Goal: Task Accomplishment & Management: Complete application form

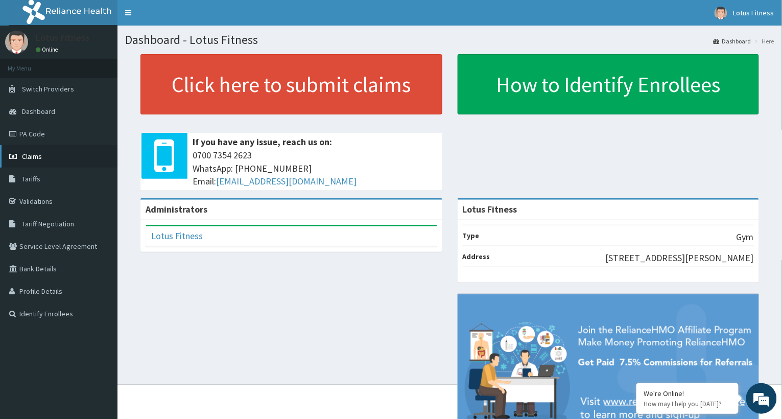
click at [25, 149] on link "Claims" at bounding box center [59, 156] width 118 height 22
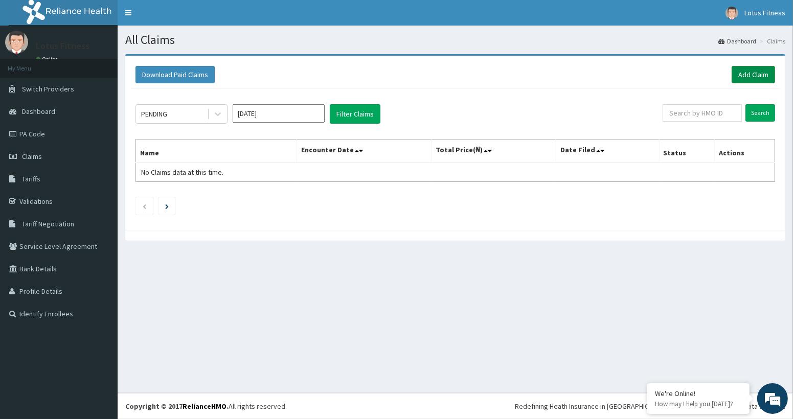
click at [748, 66] on link "Add Claim" at bounding box center [752, 74] width 43 height 17
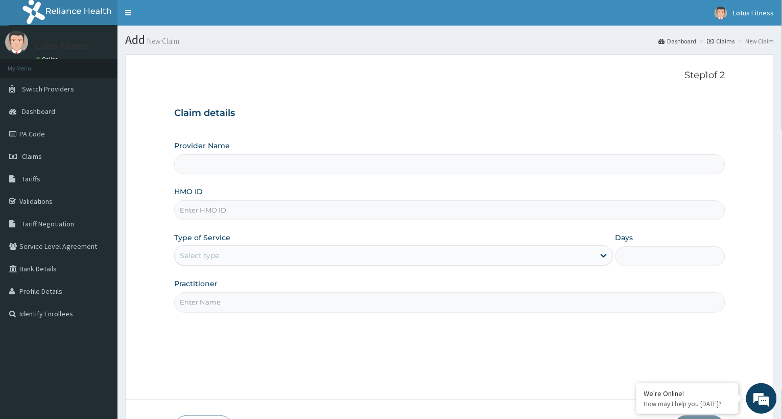
type input "Lotus Fitness"
type input "1"
click at [201, 214] on input "HMO ID" at bounding box center [449, 210] width 551 height 20
type input "isw/10085/a"
click at [195, 308] on input "Practitioner" at bounding box center [449, 302] width 551 height 20
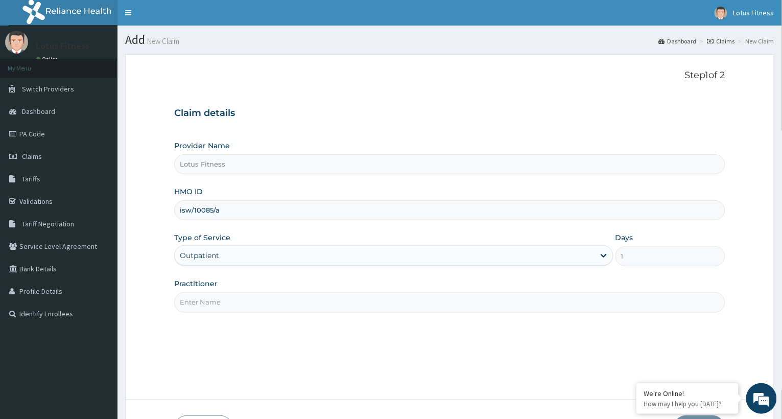
type input "GYM"
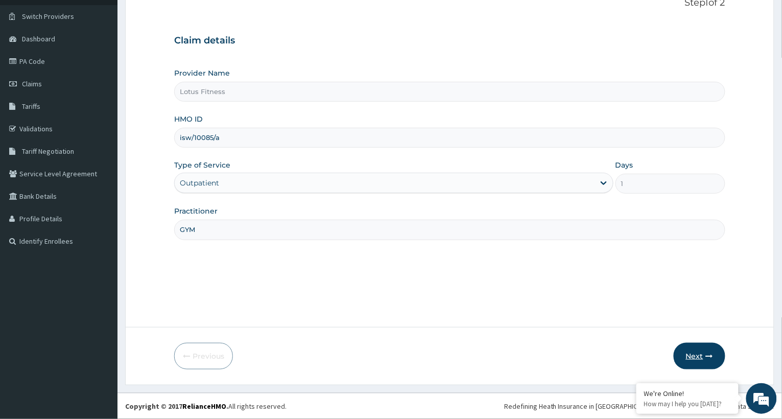
click at [702, 354] on button "Next" at bounding box center [700, 356] width 52 height 27
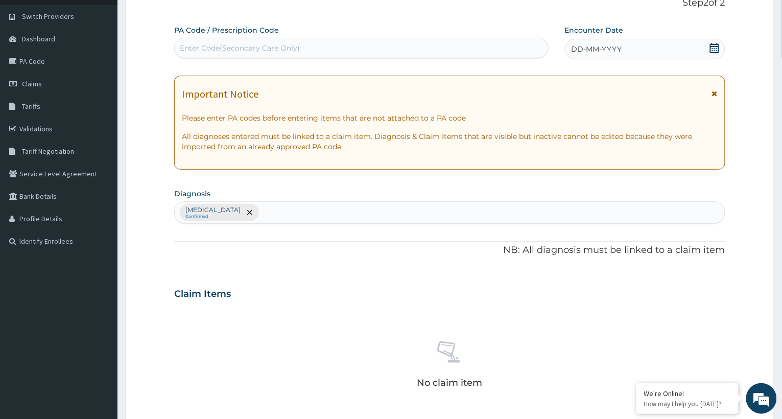
click at [212, 43] on div "Enter Code(Secondary Care Only)" at bounding box center [240, 48] width 120 height 10
type input "PA/1CBE1B"
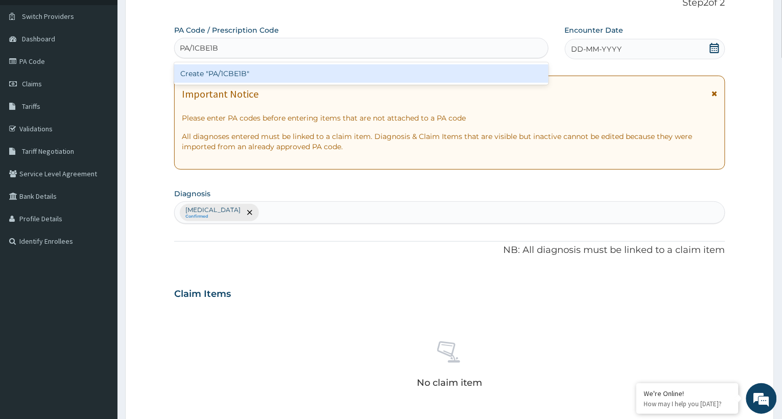
click at [229, 68] on div "Create "PA/1CBE1B"" at bounding box center [361, 73] width 375 height 18
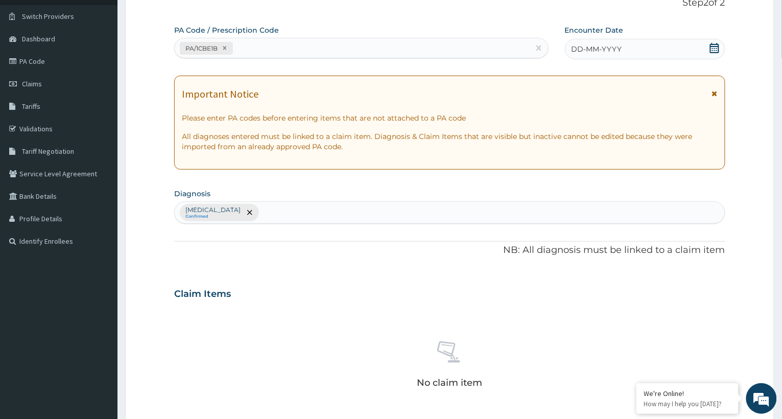
click at [638, 48] on div "DD-MM-YYYY" at bounding box center [645, 49] width 160 height 20
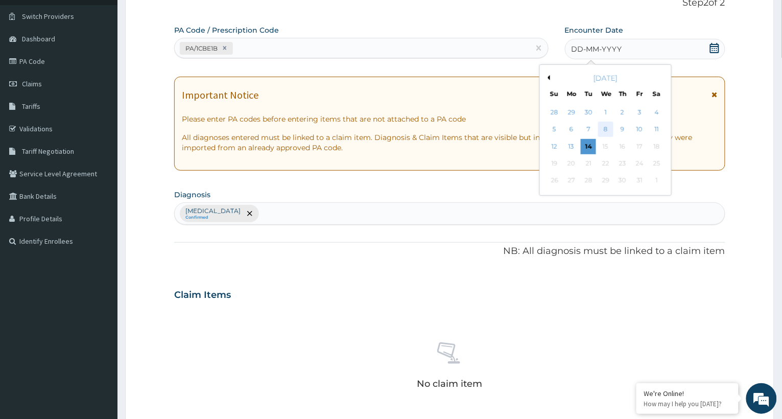
click at [603, 127] on div "8" at bounding box center [605, 129] width 15 height 15
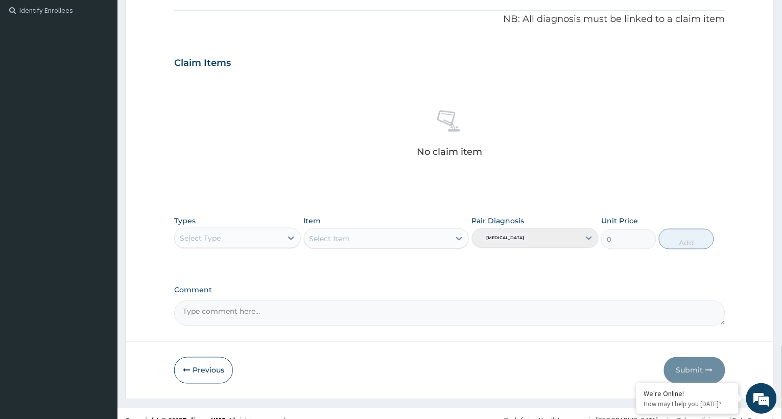
scroll to position [318, 0]
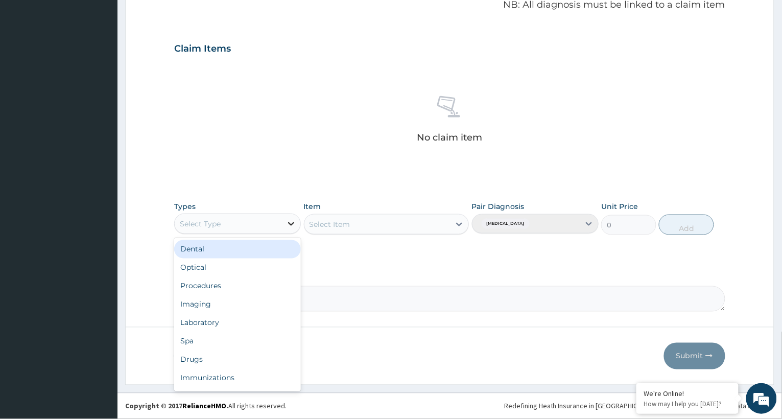
click at [291, 226] on icon at bounding box center [291, 224] width 10 height 10
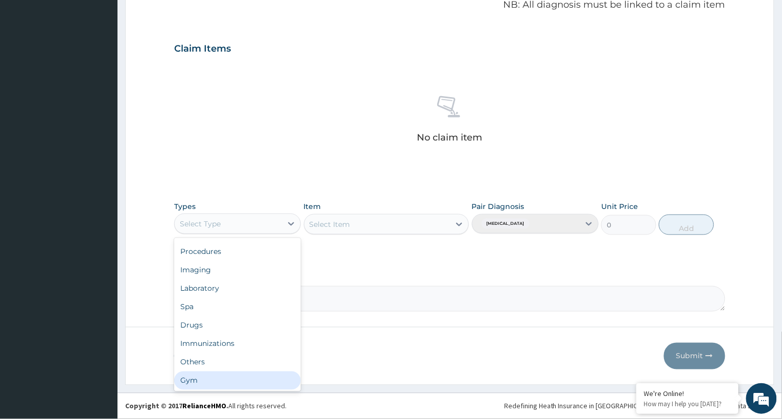
click at [215, 373] on div "Gym" at bounding box center [237, 381] width 127 height 18
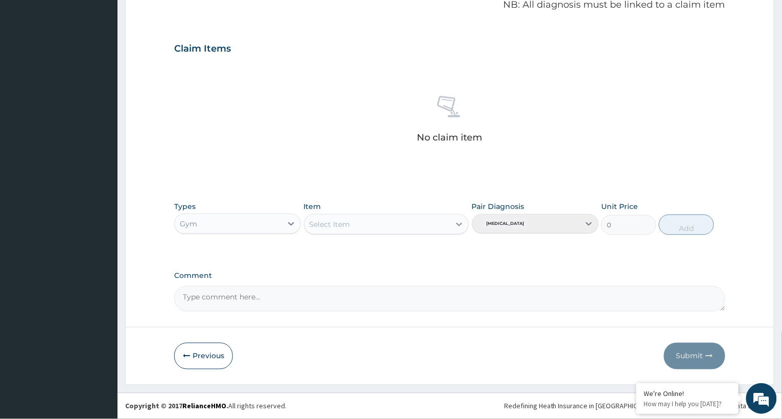
click at [453, 223] on div at bounding box center [459, 224] width 18 height 18
click at [427, 251] on div "GYM FEE" at bounding box center [387, 250] width 166 height 18
click at [697, 226] on button "Add" at bounding box center [686, 225] width 55 height 20
type input "0"
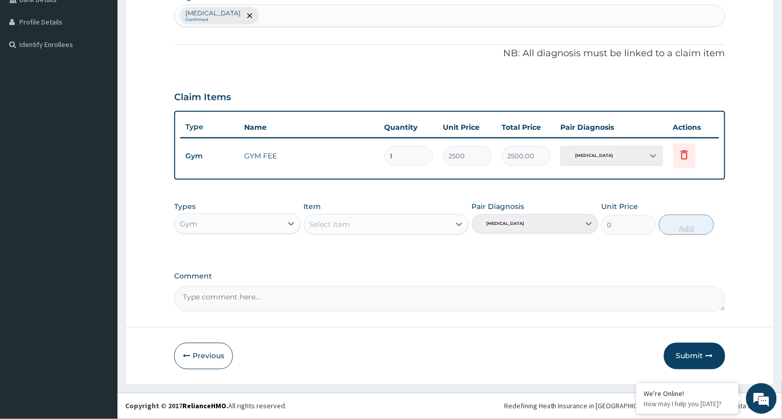
scroll to position [268, 0]
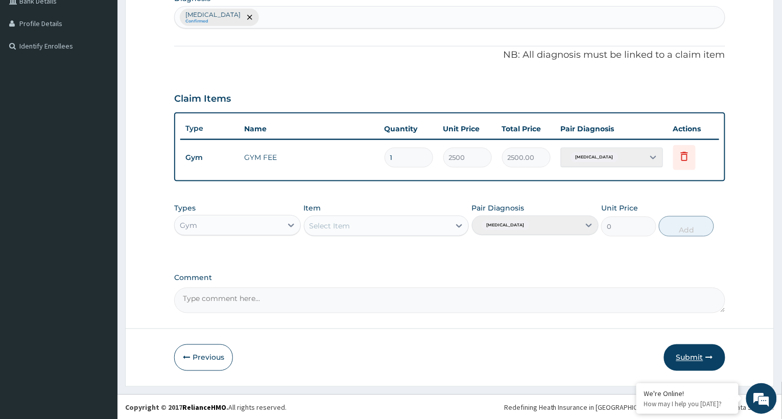
click at [675, 355] on button "Submit" at bounding box center [694, 357] width 61 height 27
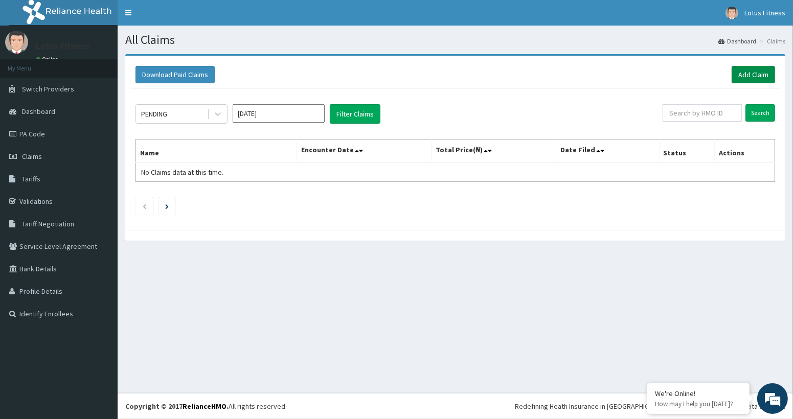
click at [758, 69] on link "Add Claim" at bounding box center [752, 74] width 43 height 17
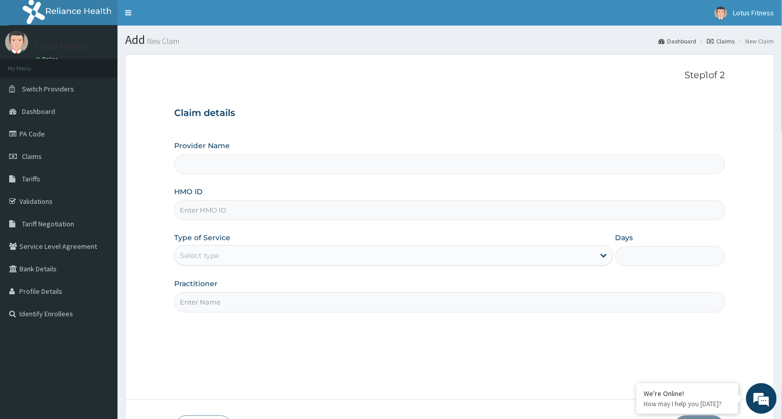
click at [236, 214] on input "HMO ID" at bounding box center [449, 210] width 551 height 20
type input "b"
type input "Lotus Fitness"
type input "bl"
type input "1"
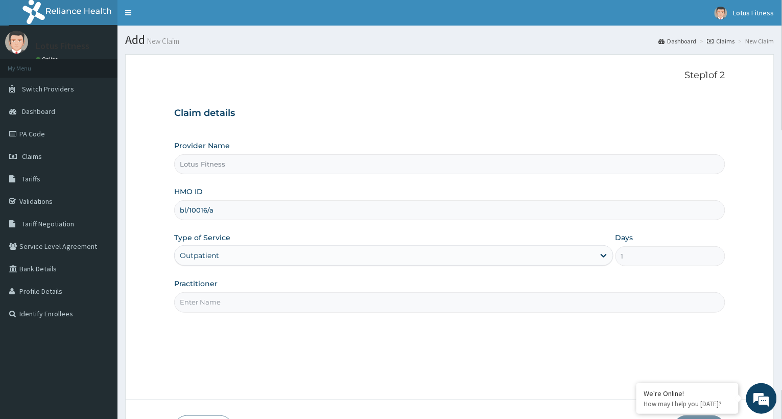
type input "bl/10016/a"
click at [223, 304] on input "Practitioner" at bounding box center [449, 302] width 551 height 20
type input "GYM"
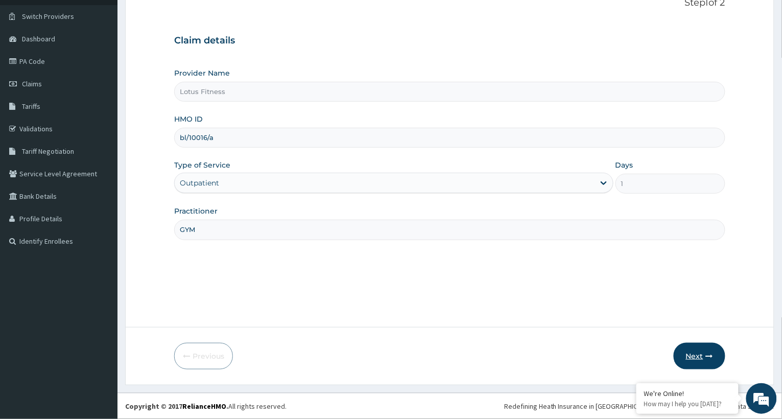
click at [697, 353] on button "Next" at bounding box center [700, 356] width 52 height 27
click at [706, 353] on button "Next" at bounding box center [700, 356] width 52 height 27
click at [217, 136] on input "bl/10015/A" at bounding box center [449, 138] width 551 height 20
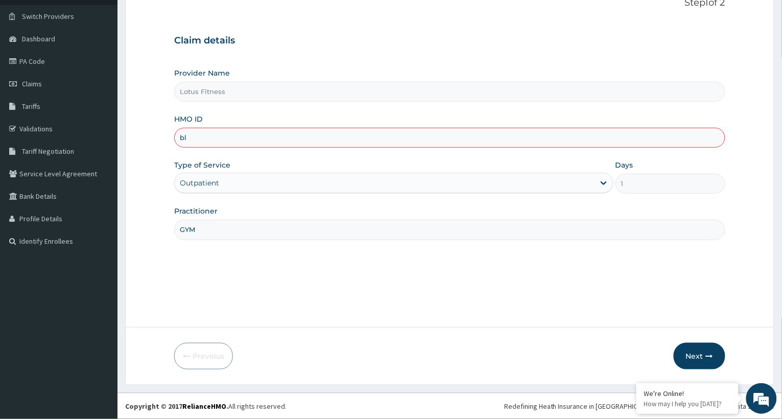
type input "b"
type input "BL0/10015/A"
click at [695, 352] on button "Next" at bounding box center [700, 356] width 52 height 27
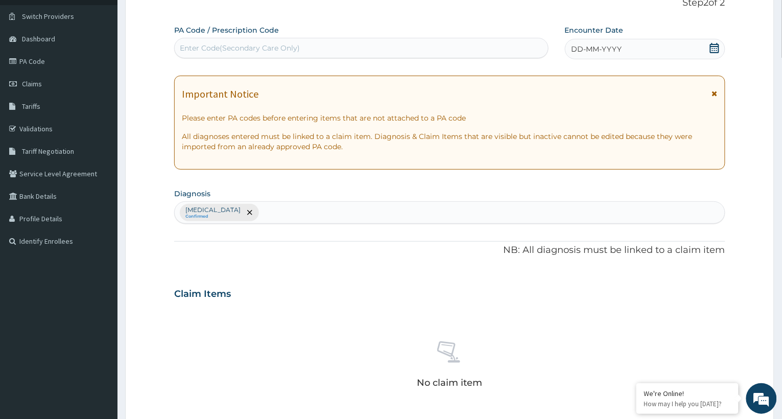
click at [284, 45] on div "Enter Code(Secondary Care Only)" at bounding box center [240, 48] width 120 height 10
type input "PA/9C4E86"
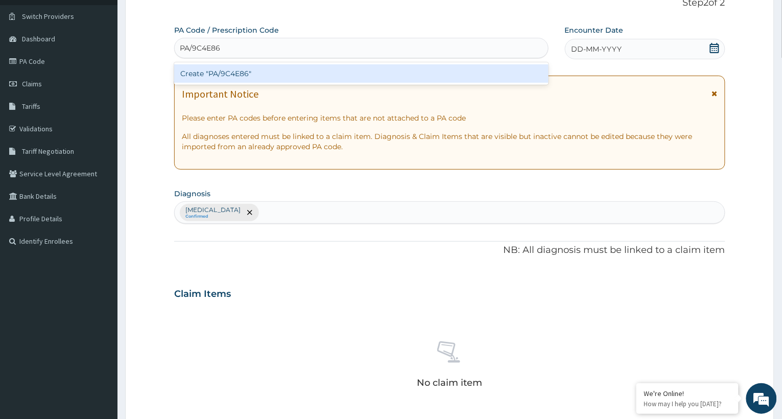
click at [272, 77] on div "Create "PA/9C4E86"" at bounding box center [361, 73] width 375 height 18
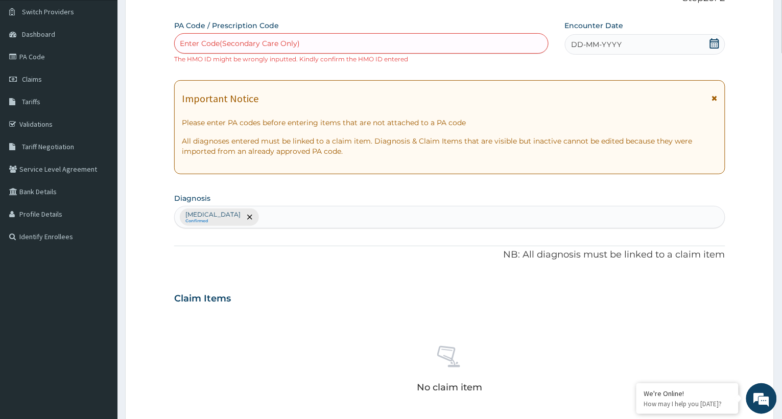
scroll to position [277, 0]
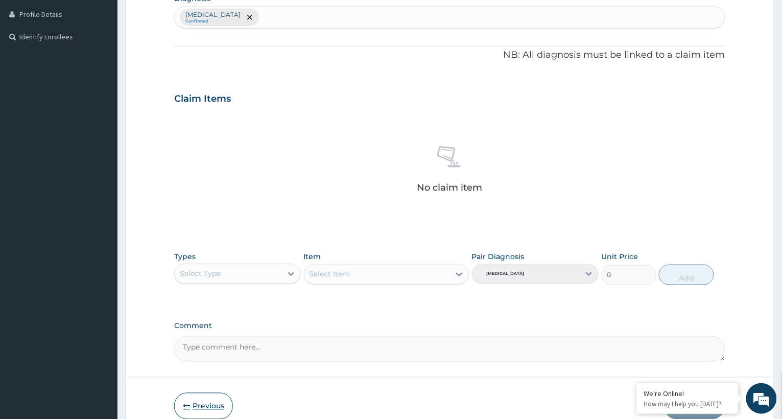
click at [207, 406] on button "Previous" at bounding box center [203, 406] width 59 height 27
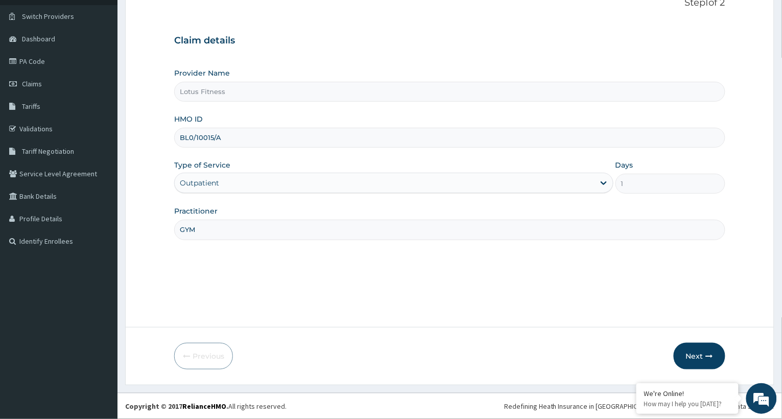
click at [238, 138] on input "BL0/10015/A" at bounding box center [449, 138] width 551 height 20
type input "BL0/10006/A"
click at [698, 357] on button "Next" at bounding box center [700, 356] width 52 height 27
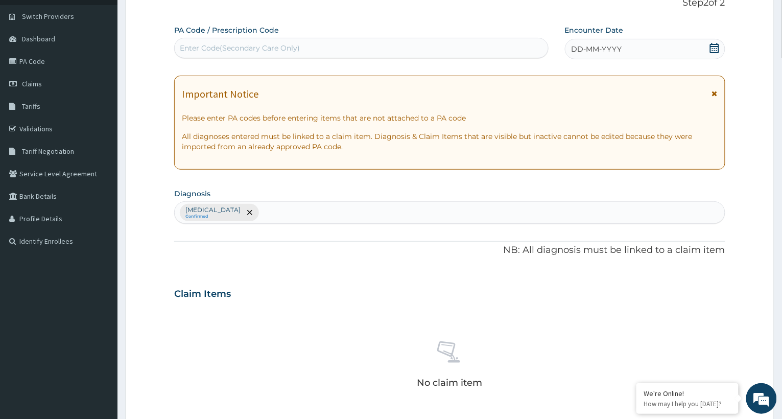
click at [256, 45] on div "Enter Code(Secondary Care Only)" at bounding box center [240, 48] width 120 height 10
type input "PA/3F551E"
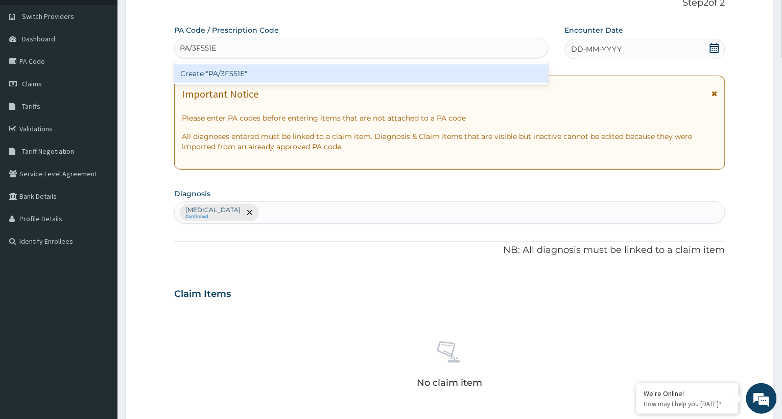
click at [294, 74] on div "Create "PA/3F551E"" at bounding box center [361, 73] width 375 height 18
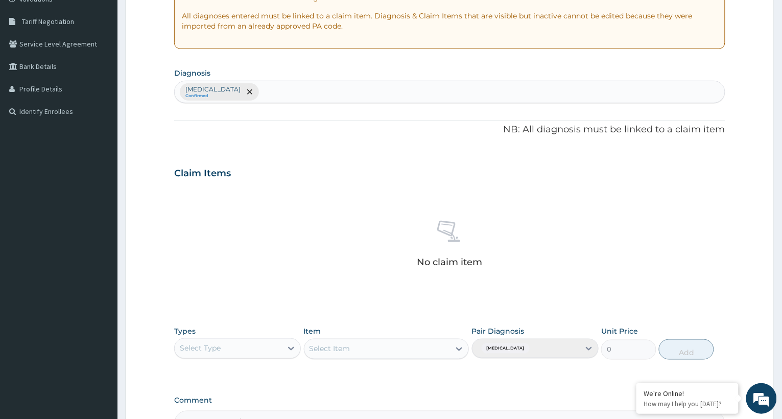
scroll to position [327, 0]
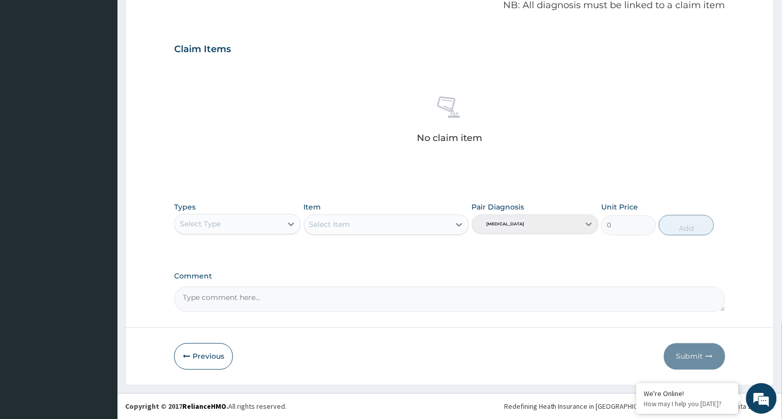
click at [143, 328] on form "Step 2 of 2 PA Code / Prescription Code Enter Code(Secondary Care Only) The HMO…" at bounding box center [450, 57] width 650 height 658
click at [212, 354] on button "Previous" at bounding box center [203, 356] width 59 height 27
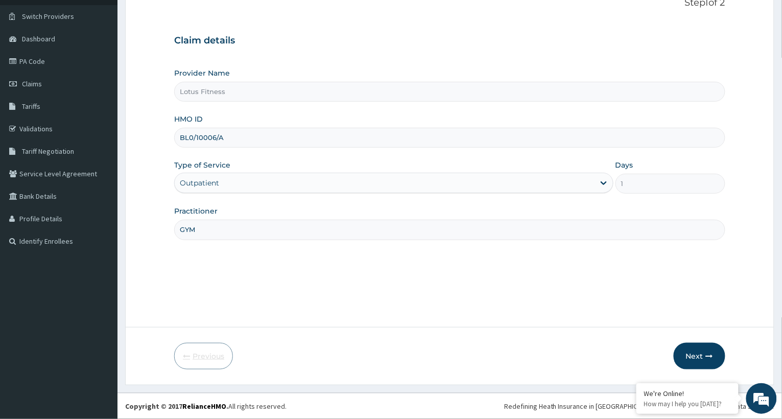
scroll to position [73, 0]
click at [229, 140] on input "BL0/10006/A" at bounding box center [449, 138] width 551 height 20
type input "BL0/10006/A"
click at [701, 349] on button "Next" at bounding box center [700, 356] width 52 height 27
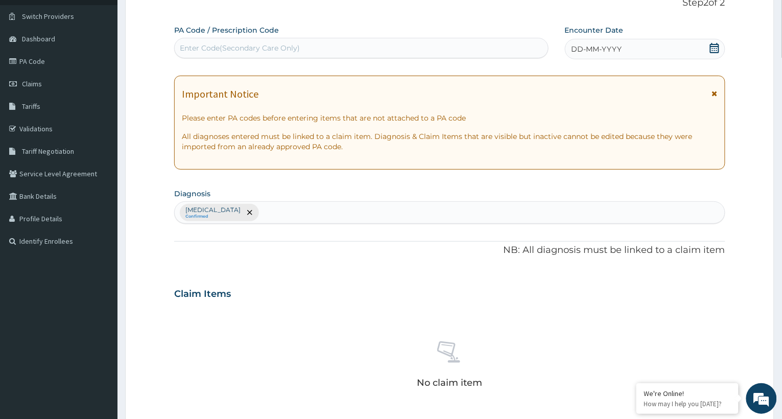
click at [199, 45] on div "Enter Code(Secondary Care Only)" at bounding box center [240, 48] width 120 height 10
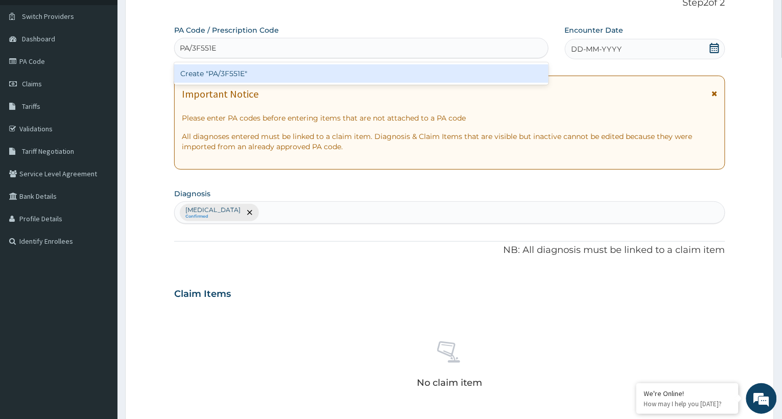
type input "PA/3F551E"
click at [631, 51] on div "PA Code / Prescription Code option Create "PA/3F551E" focused, 1 of 1. 1 result…" at bounding box center [449, 291] width 551 height 532
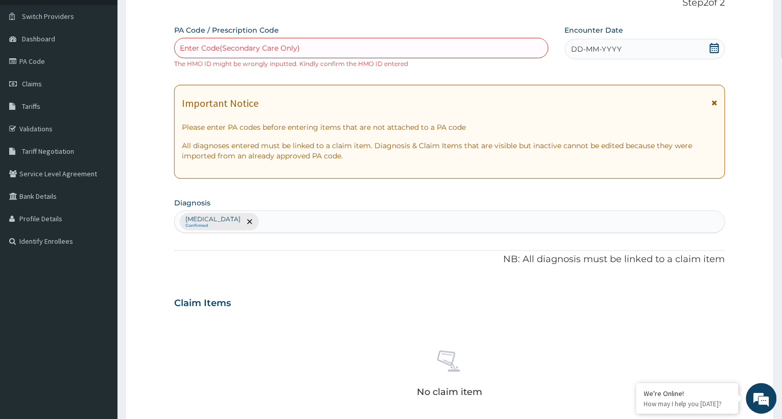
scroll to position [327, 0]
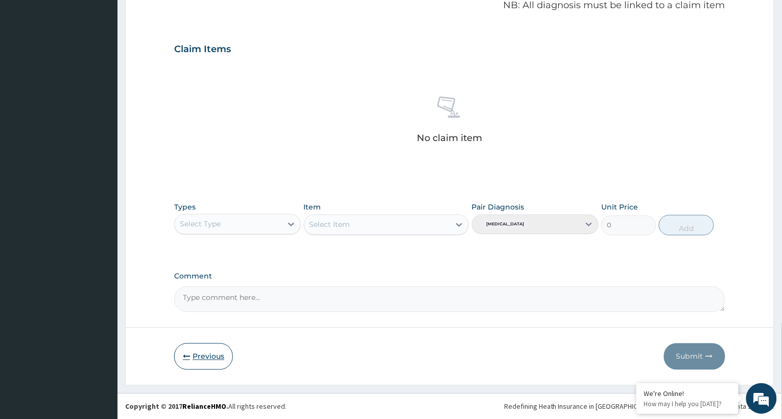
click at [212, 354] on button "Previous" at bounding box center [203, 356] width 59 height 27
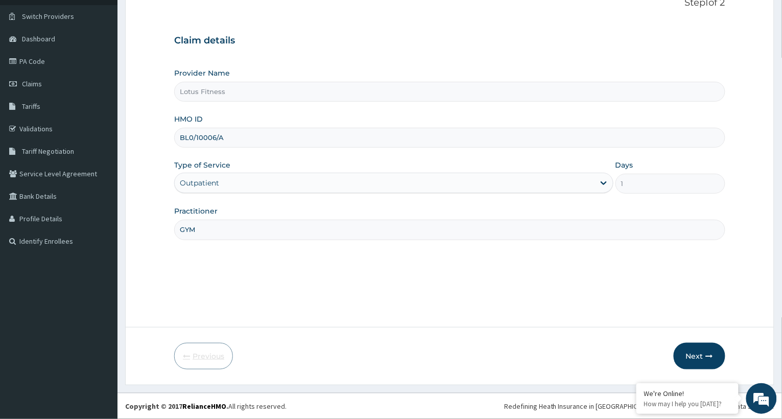
scroll to position [73, 0]
click at [234, 139] on input "BL0/10006/A" at bounding box center [449, 138] width 551 height 20
type input "B"
type input "MCO/100028/A"
click at [698, 353] on button "Next" at bounding box center [700, 356] width 52 height 27
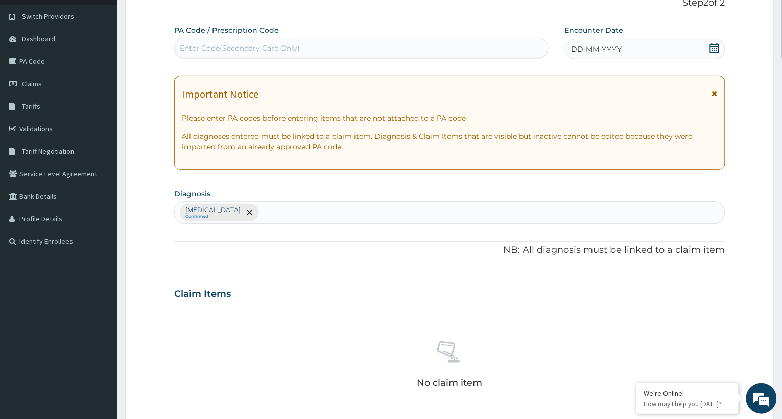
click at [275, 40] on div "Enter Code(Secondary Care Only)" at bounding box center [362, 48] width 374 height 16
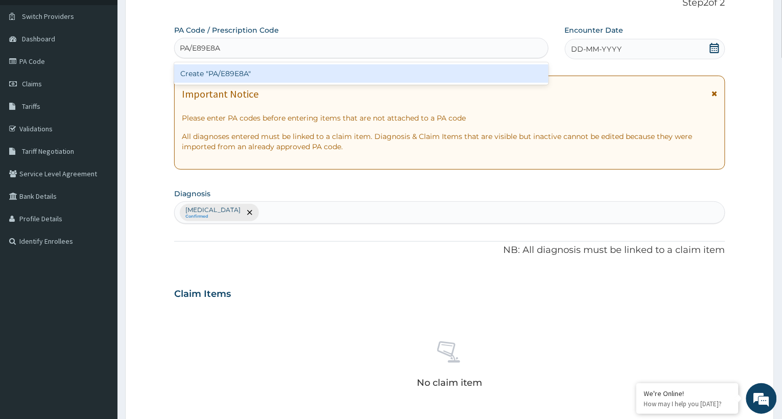
type input "PA/E89E8A"
click at [623, 52] on div "PA Code / Prescription Code option Create "PA/E89E8A" focused, 1 of 1. 1 result…" at bounding box center [449, 291] width 551 height 532
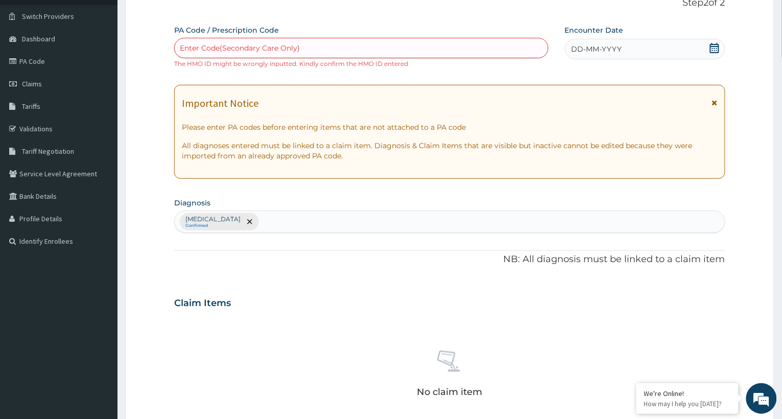
click at [627, 22] on div "Step 2 of 2 PA Code / Prescription Code Enter Code(Secondary Care Only) The HMO…" at bounding box center [449, 281] width 551 height 568
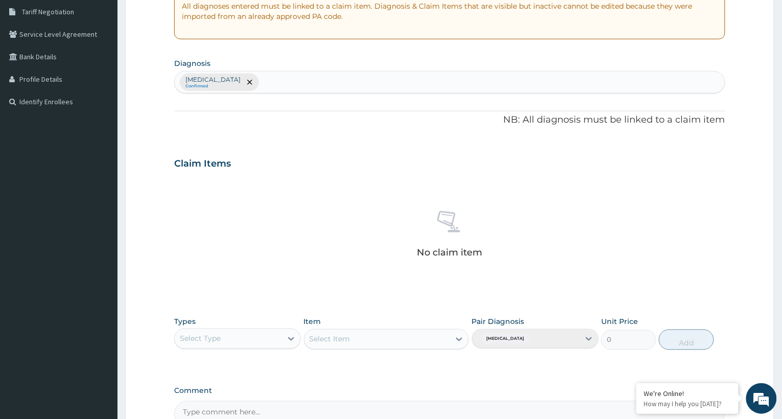
scroll to position [277, 0]
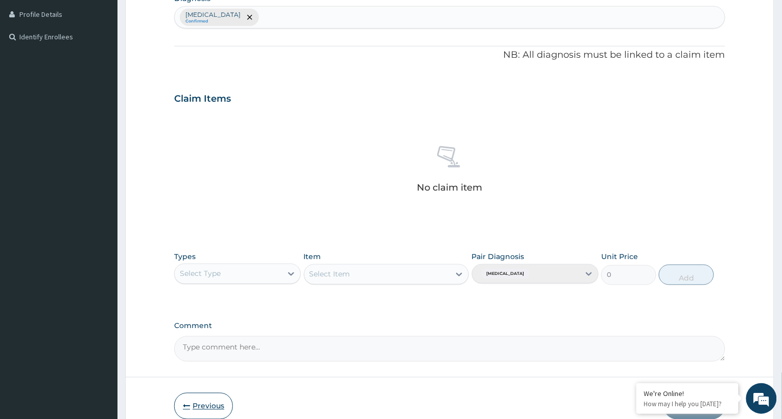
click at [199, 405] on button "Previous" at bounding box center [203, 406] width 59 height 27
